Goal: Task Accomplishment & Management: Manage account settings

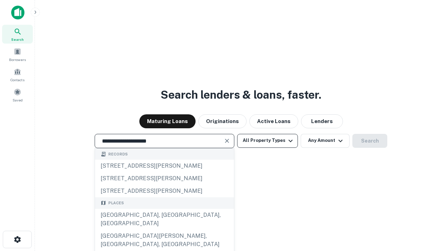
click at [164, 230] on div "[GEOGRAPHIC_DATA], [GEOGRAPHIC_DATA], [GEOGRAPHIC_DATA]" at bounding box center [164, 219] width 139 height 21
click at [268, 141] on button "All Property Types" at bounding box center [267, 141] width 61 height 14
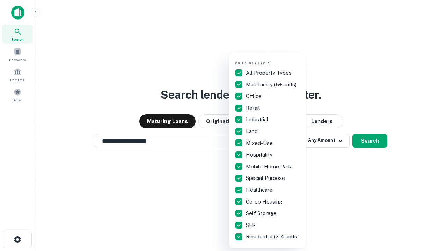
type input "**********"
click at [273, 59] on button "button" at bounding box center [273, 59] width 77 height 0
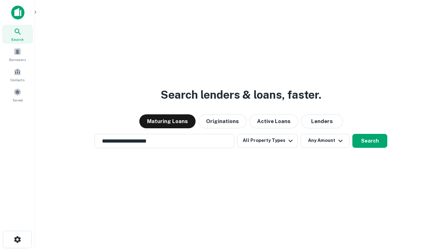
scroll to position [11, 0]
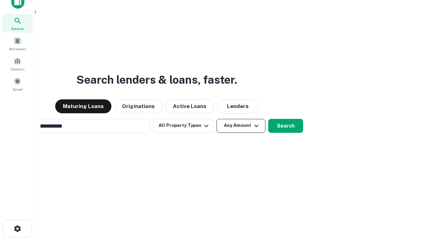
click at [217, 119] on button "Any Amount" at bounding box center [241, 126] width 49 height 14
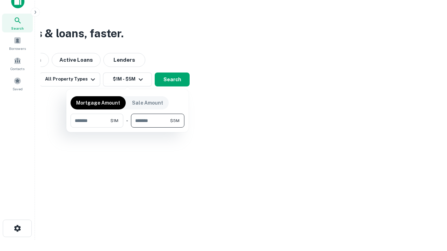
type input "*******"
click at [127, 128] on button "button" at bounding box center [128, 128] width 114 height 0
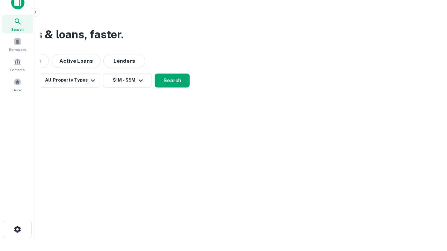
scroll to position [4, 129]
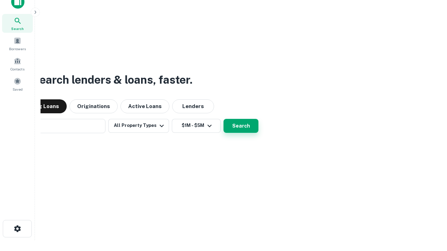
click at [224, 119] on button "Search" at bounding box center [241, 126] width 35 height 14
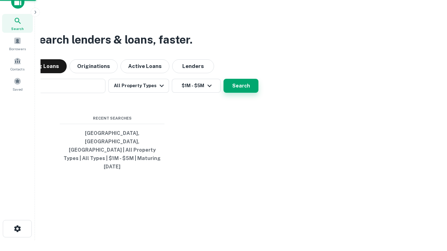
scroll to position [19, 198]
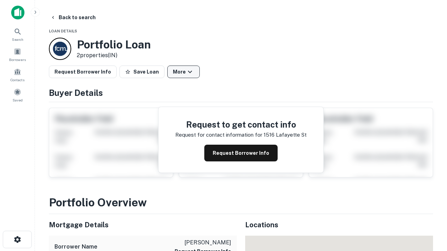
click at [183, 72] on button "More" at bounding box center [183, 72] width 32 height 13
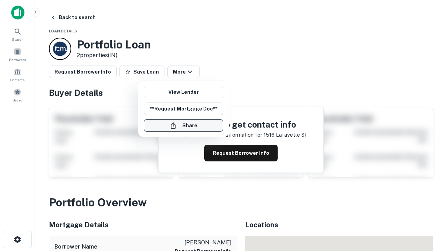
click at [183, 126] on button "Share" at bounding box center [183, 125] width 79 height 13
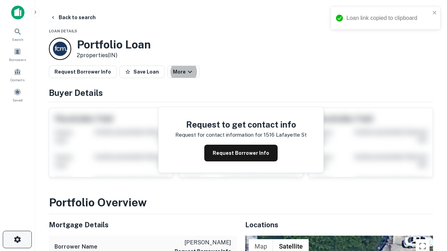
click at [17, 240] on icon "button" at bounding box center [17, 240] width 8 height 8
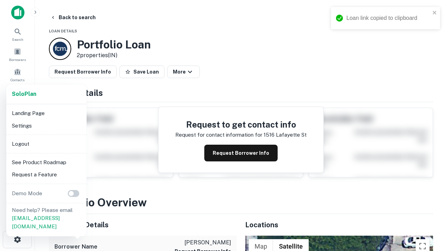
click at [46, 144] on li "Logout" at bounding box center [46, 144] width 75 height 13
